Goal: Information Seeking & Learning: Check status

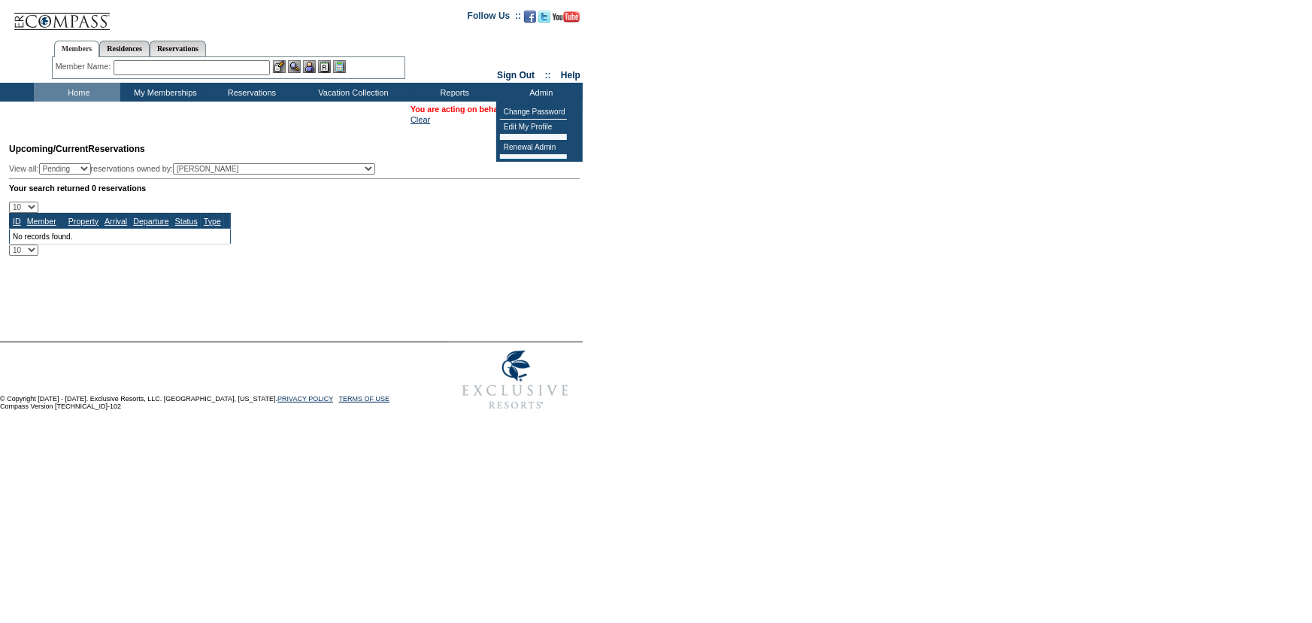
drag, startPoint x: 776, startPoint y: 169, endPoint x: 745, endPoint y: 105, distance: 71.3
click at [776, 165] on form "Follow Us ::" at bounding box center [656, 208] width 1312 height 417
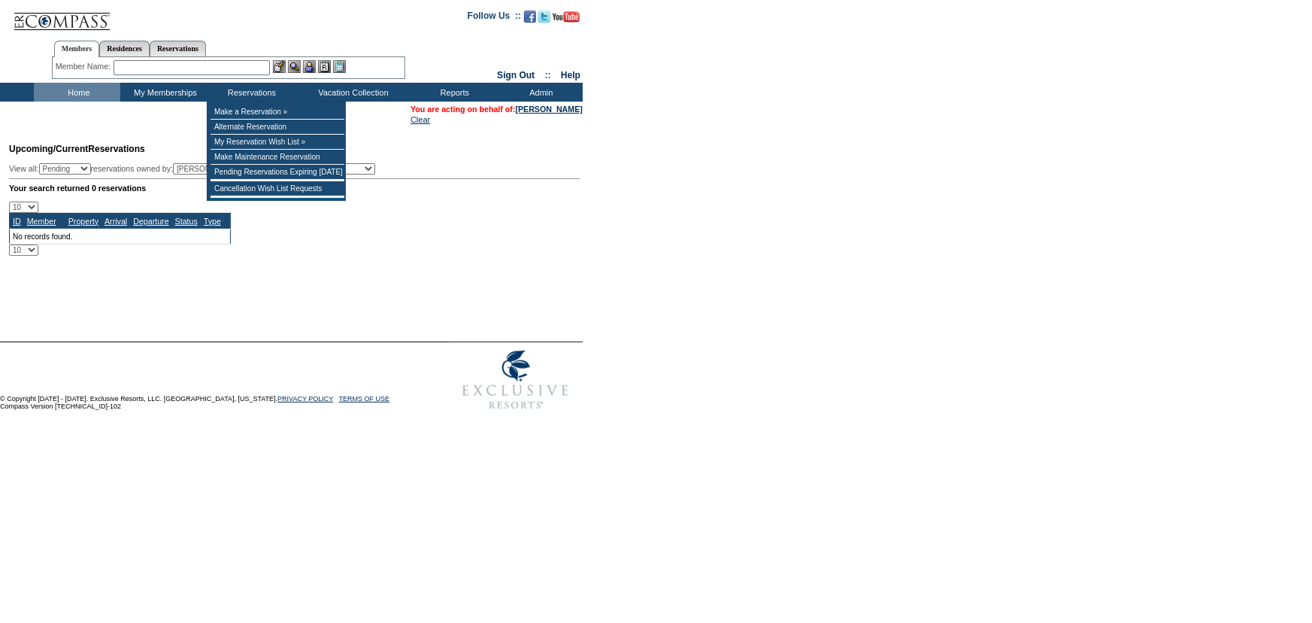
click at [270, 180] on td at bounding box center [278, 180] width 134 height 1
click at [278, 188] on td "Cancellation Wish List Requests" at bounding box center [278, 188] width 134 height 15
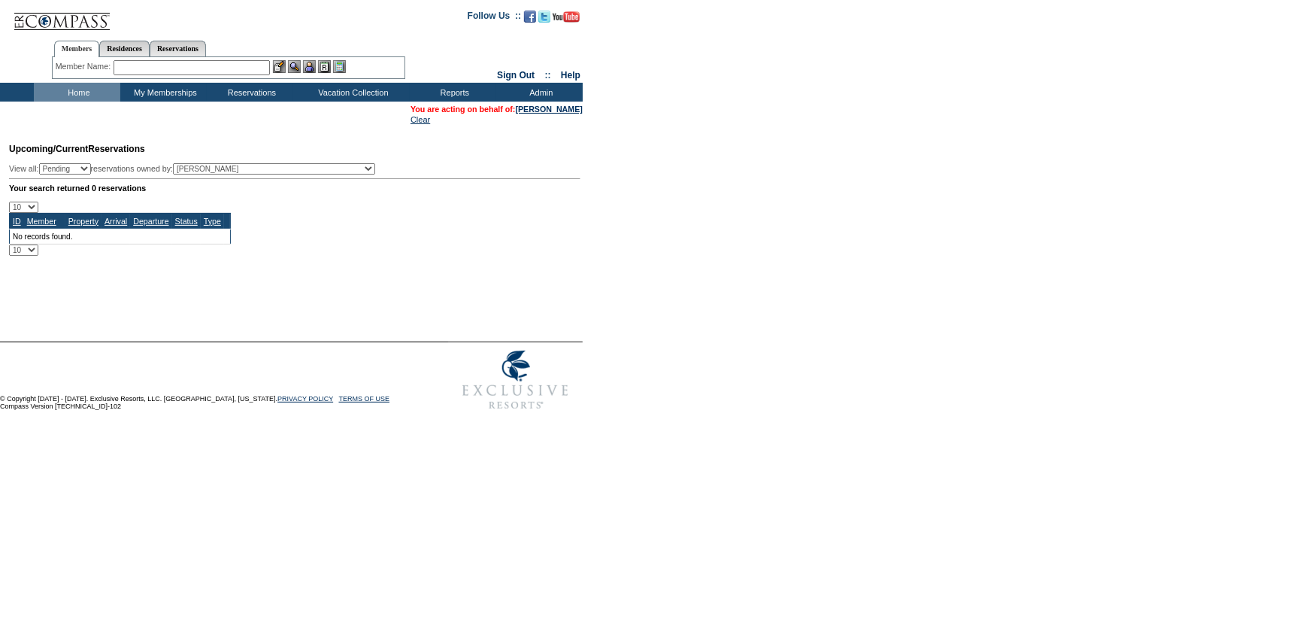
click at [798, 227] on form "Follow Us ::" at bounding box center [656, 208] width 1312 height 417
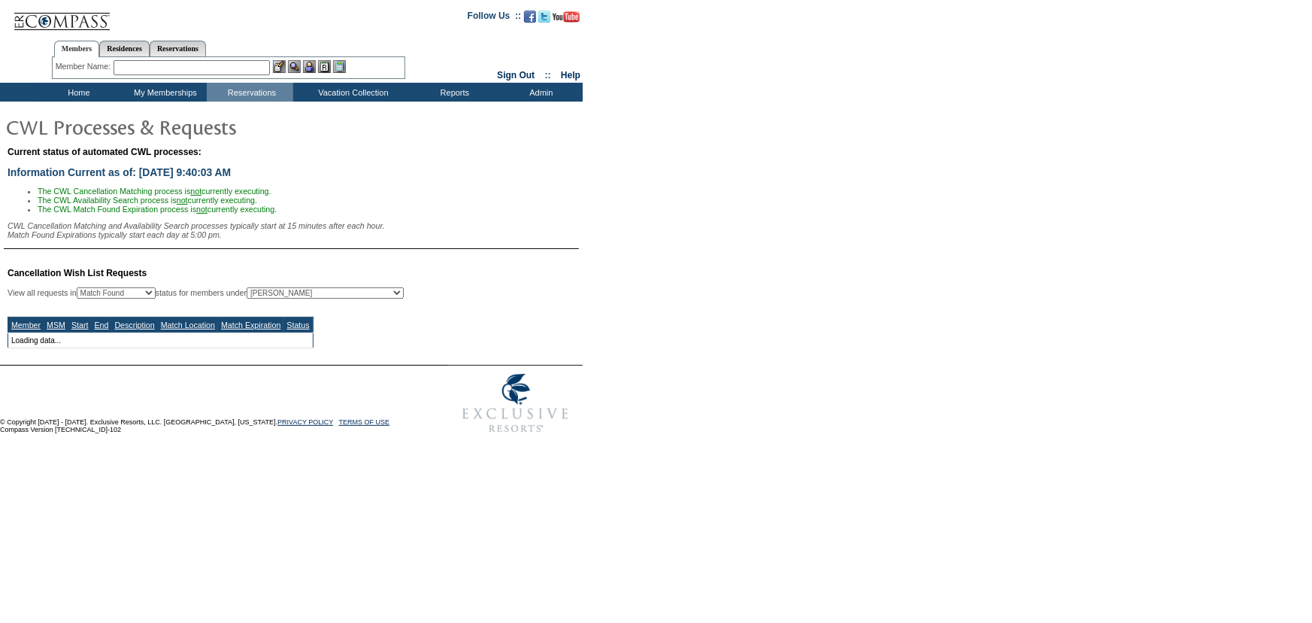
select select "50"
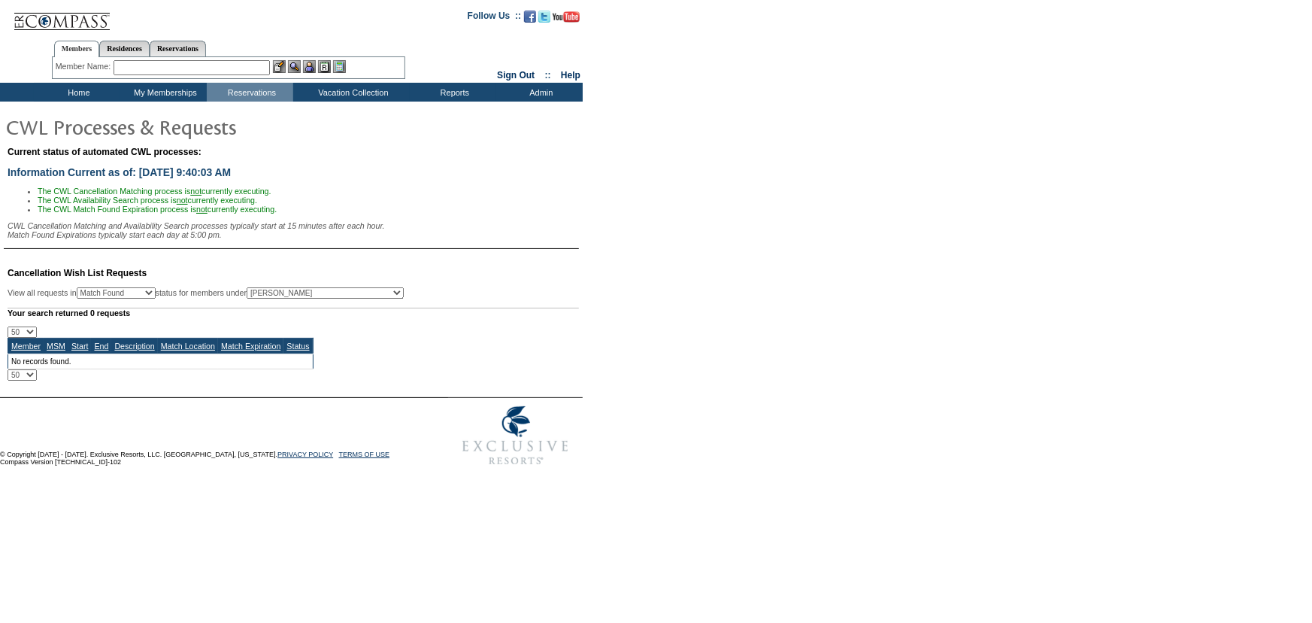
click at [75, 100] on td "Home" at bounding box center [77, 92] width 86 height 19
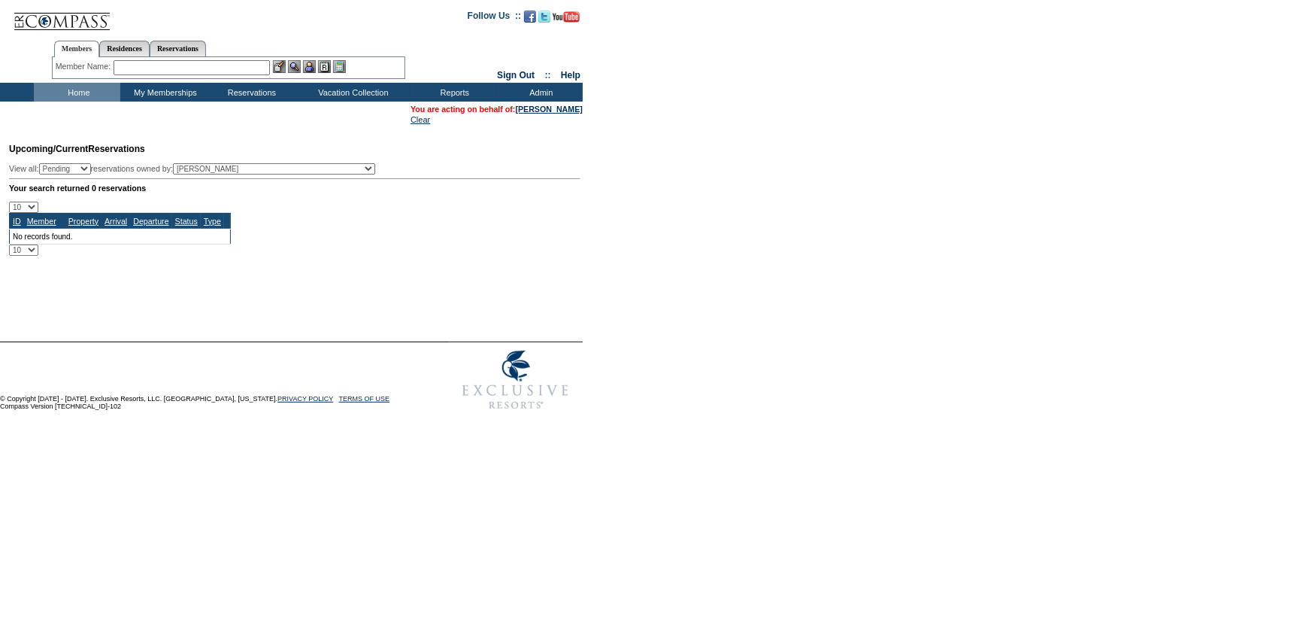
click at [788, 195] on form "Follow Us ::" at bounding box center [656, 208] width 1312 height 417
click at [89, 84] on td "Home" at bounding box center [77, 92] width 86 height 19
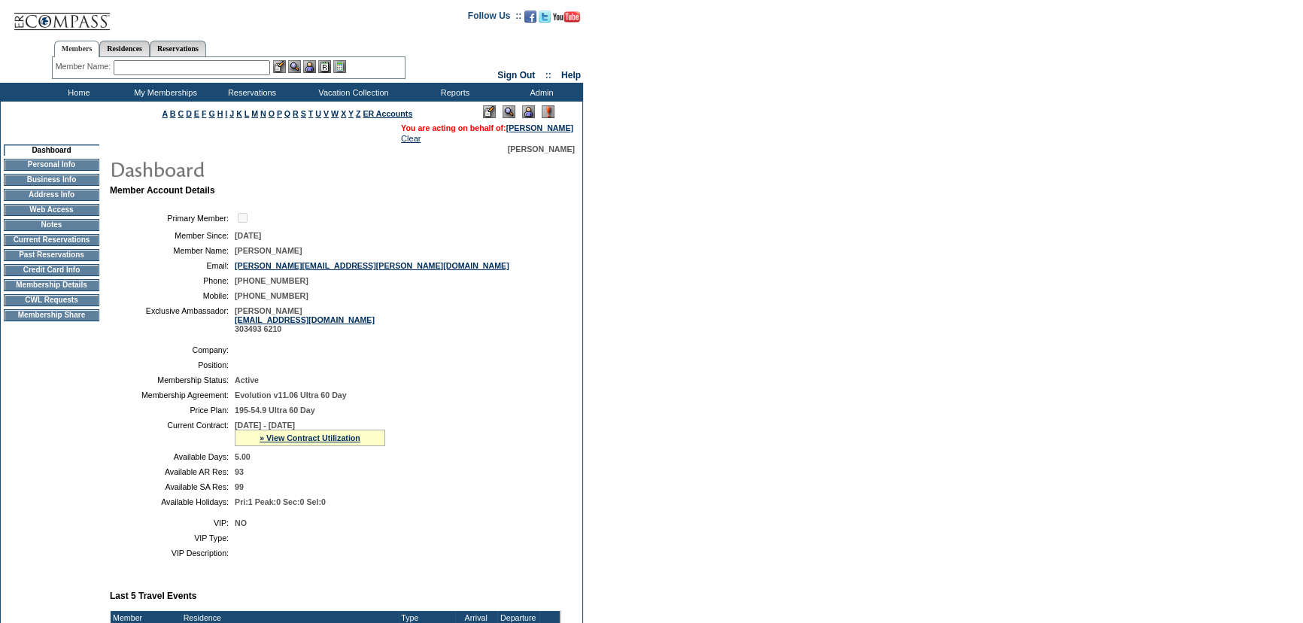
click at [502, 275] on table "Primary Member: Member Since: [DATE] Member Name: [PERSON_NAME] Email: [PERSON_…" at bounding box center [335, 272] width 451 height 135
click at [326, 438] on link "» View Contract Utilization" at bounding box center [309, 437] width 101 height 9
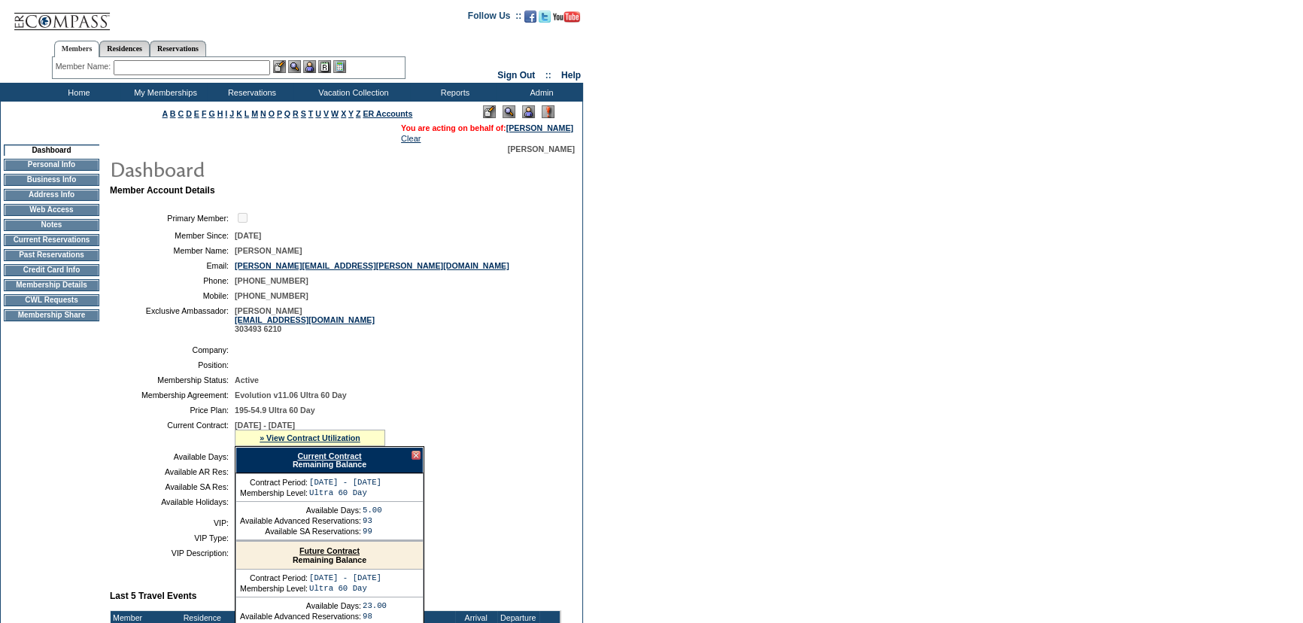
click at [338, 450] on div "Current Contract Remaining Balance" at bounding box center [329, 460] width 188 height 26
click at [341, 460] on link "Current Contract" at bounding box center [329, 455] width 64 height 9
click at [50, 398] on td "Dashboard Personal Info Business Info Address Info Web Access Notes Current Res…" at bounding box center [52, 609] width 102 height 931
click at [723, 236] on form "Follow Us ::" at bounding box center [651, 580] width 1303 height 1161
drag, startPoint x: 77, startPoint y: 94, endPoint x: 86, endPoint y: 15, distance: 79.5
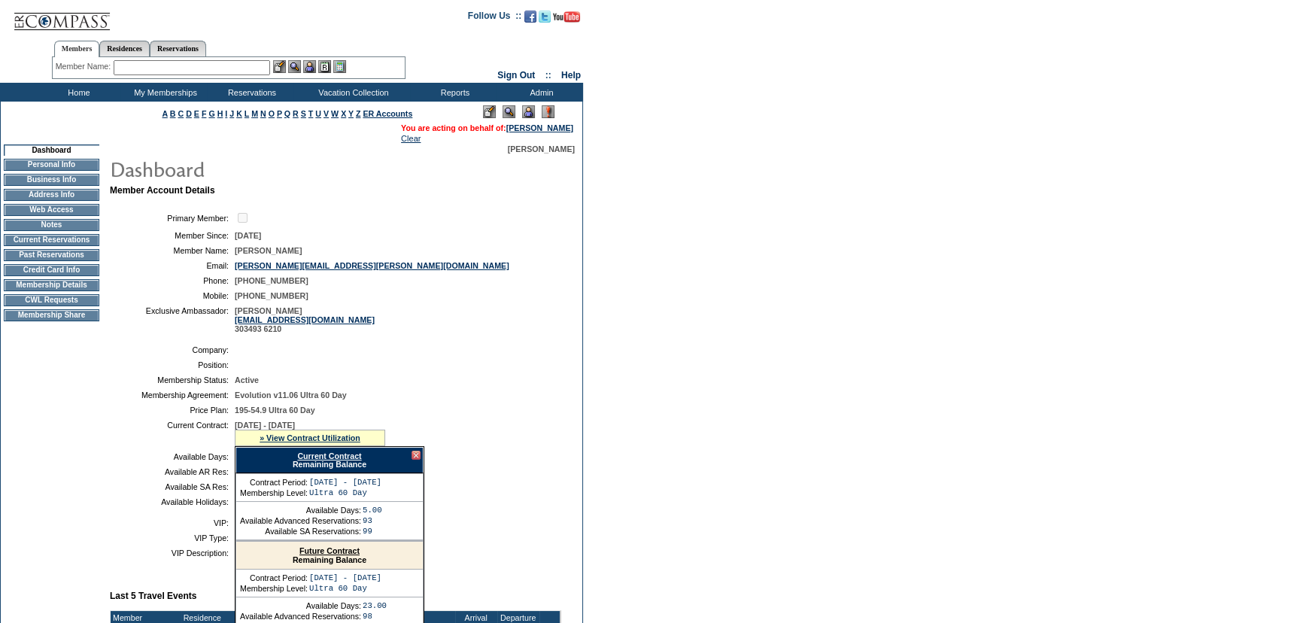
click at [77, 94] on td "Home" at bounding box center [77, 92] width 86 height 19
